Goal: Task Accomplishment & Management: Use online tool/utility

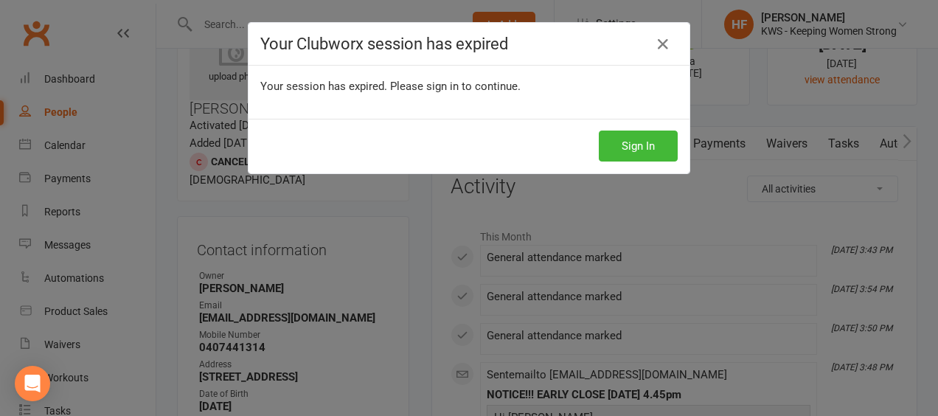
click at [629, 147] on button "Sign In" at bounding box center [638, 145] width 79 height 31
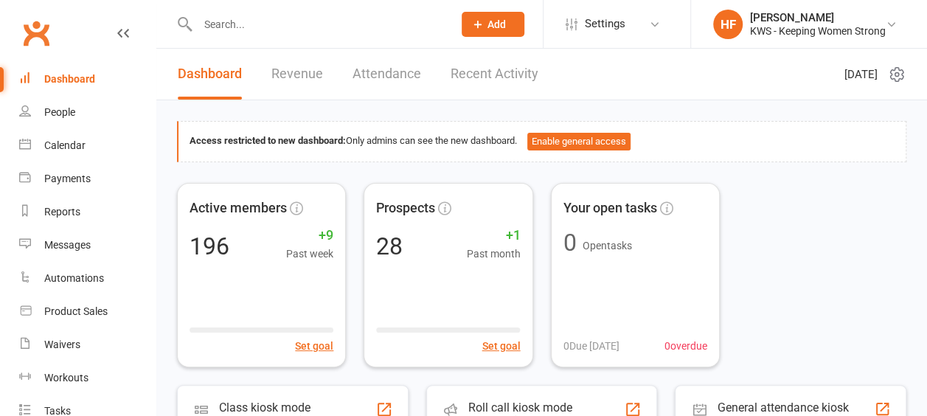
click at [77, 81] on div "Dashboard" at bounding box center [69, 79] width 51 height 12
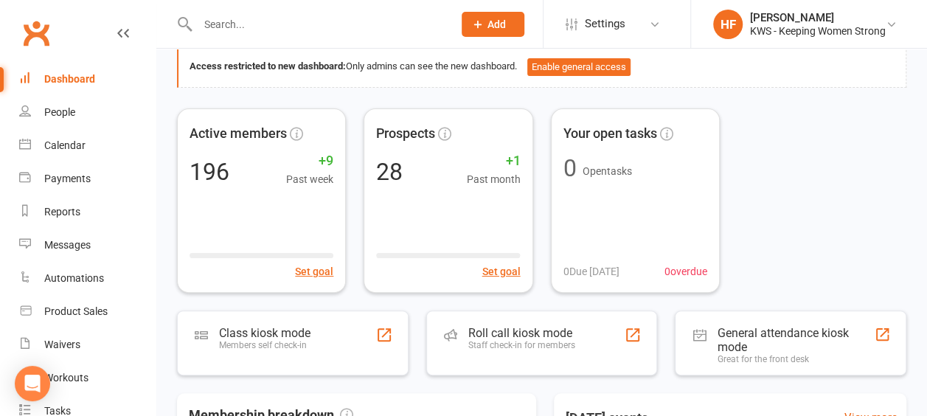
scroll to position [147, 0]
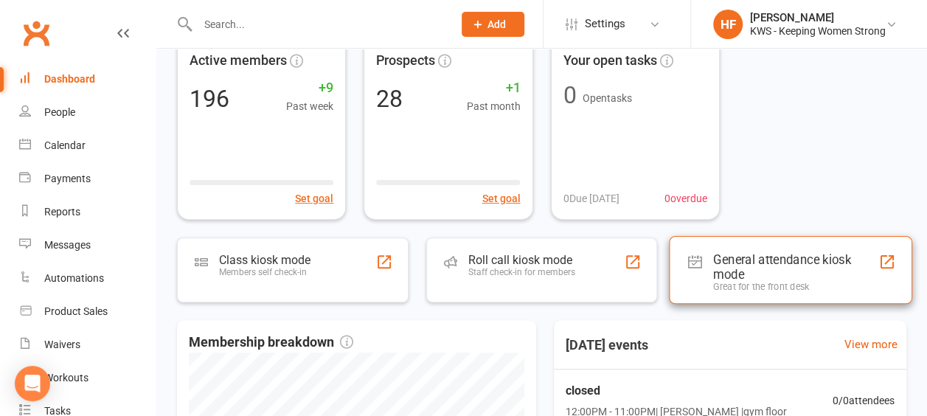
click at [777, 262] on div "General attendance kiosk mode" at bounding box center [795, 265] width 164 height 29
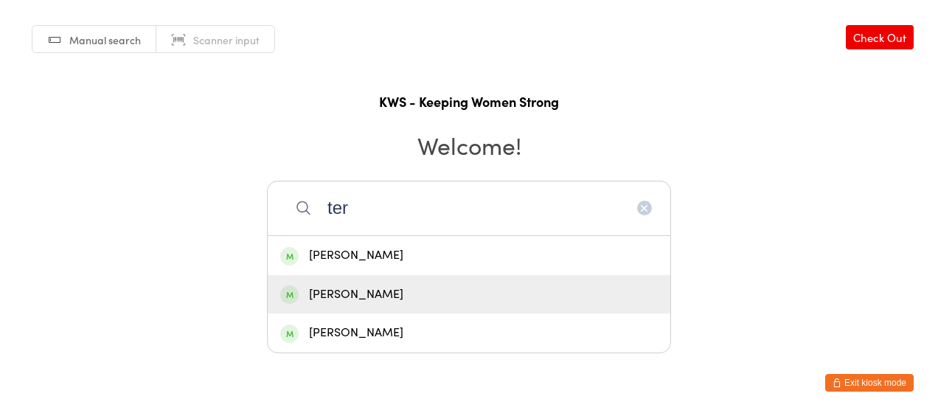
type input "ter"
click at [370, 295] on div "Teresa Fisalli" at bounding box center [468, 295] width 377 height 20
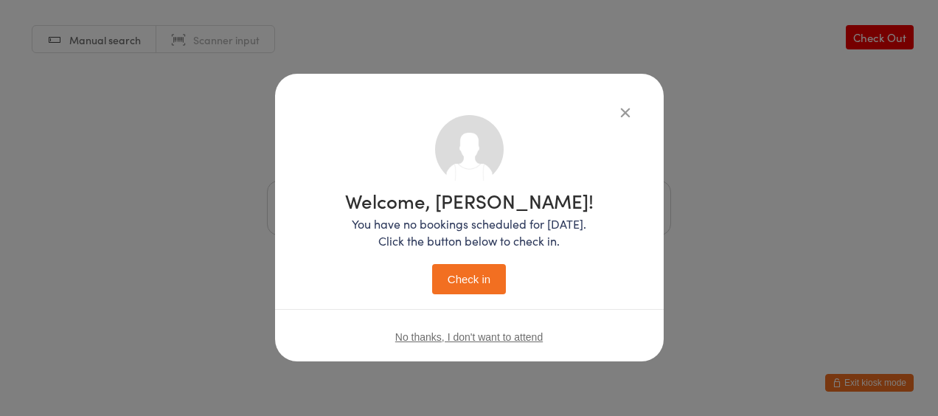
click at [467, 282] on button "Check in" at bounding box center [469, 279] width 74 height 30
